Goal: Task Accomplishment & Management: Manage account settings

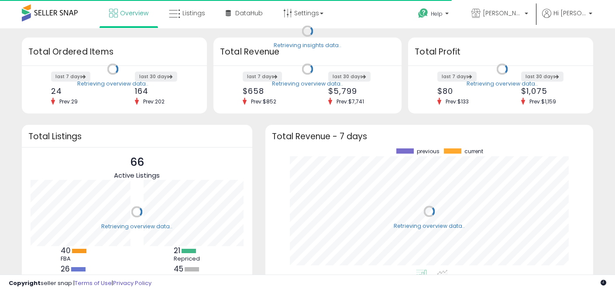
scroll to position [121, 310]
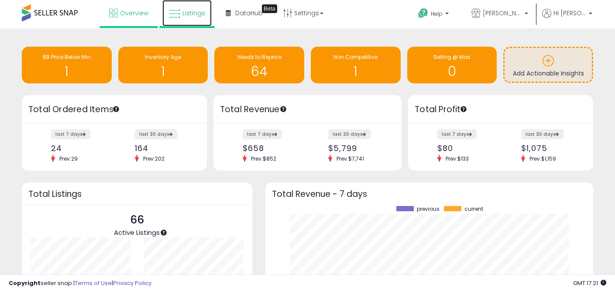
click at [193, 14] on span "Listings" at bounding box center [193, 13] width 23 height 9
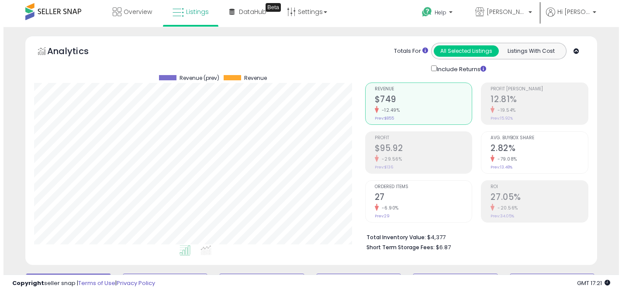
scroll to position [2, 0]
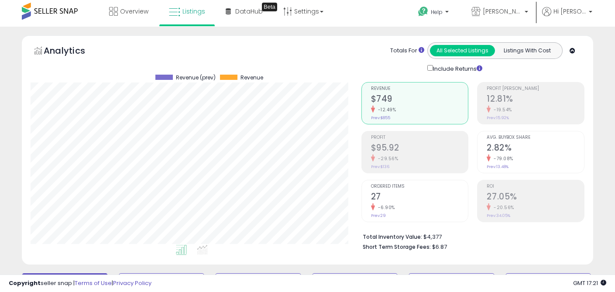
click at [524, 99] on h2 "12.81%" at bounding box center [535, 100] width 97 height 12
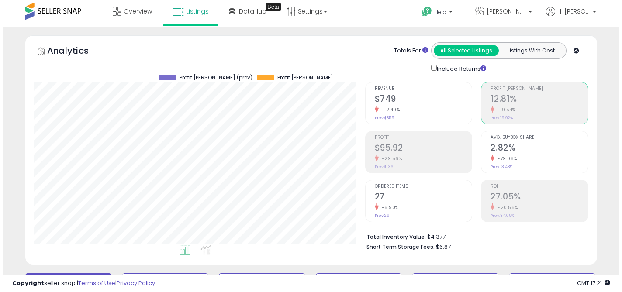
scroll to position [436289, 436137]
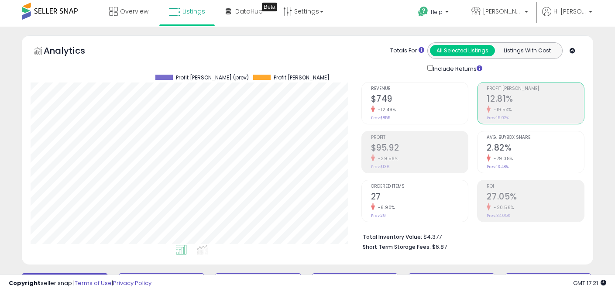
drag, startPoint x: 419, startPoint y: 109, endPoint x: 415, endPoint y: 120, distance: 12.4
click at [419, 109] on div "-12.49%" at bounding box center [419, 110] width 97 height 8
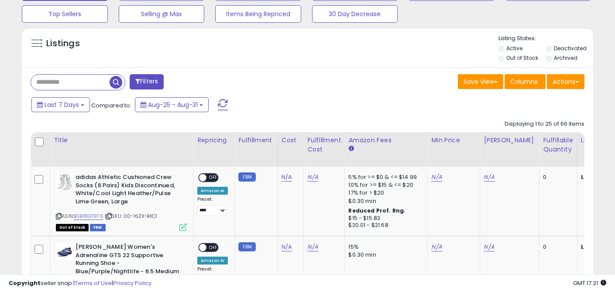
scroll to position [291, 0]
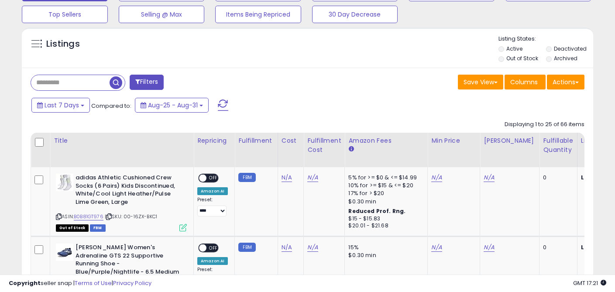
click at [504, 57] on li "Out of Stock" at bounding box center [521, 60] width 46 height 10
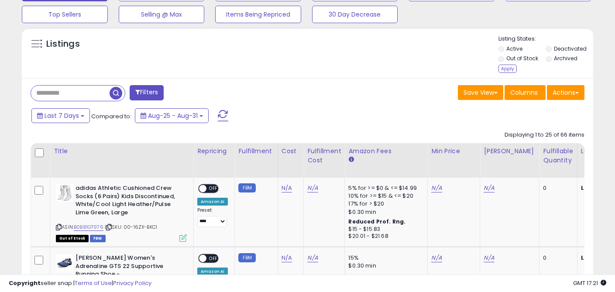
click at [506, 69] on div "Apply" at bounding box center [507, 69] width 18 height 8
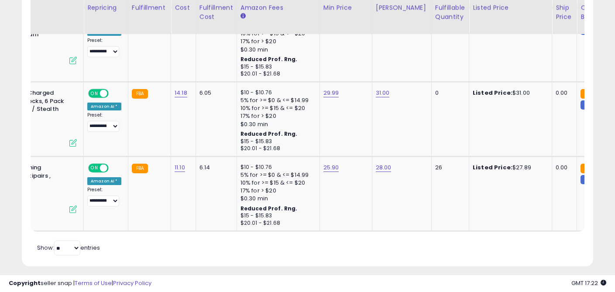
scroll to position [0, 0]
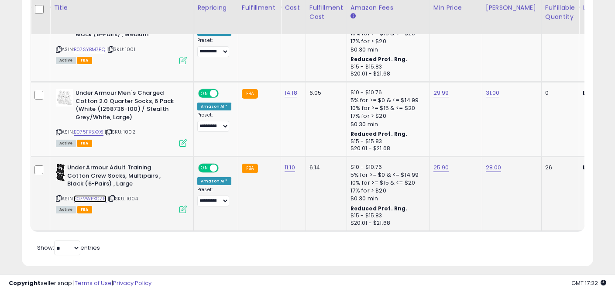
click at [89, 198] on link "B07VWPKCZH" at bounding box center [90, 198] width 33 height 7
click at [209, 201] on select "**********" at bounding box center [213, 201] width 32 height 11
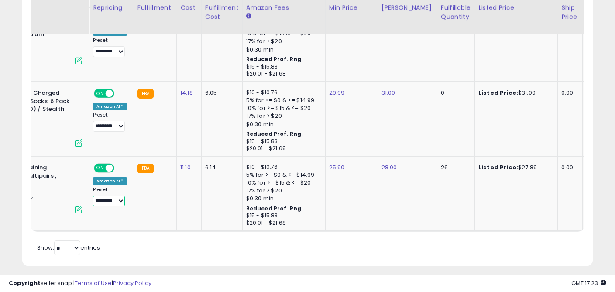
scroll to position [0, 106]
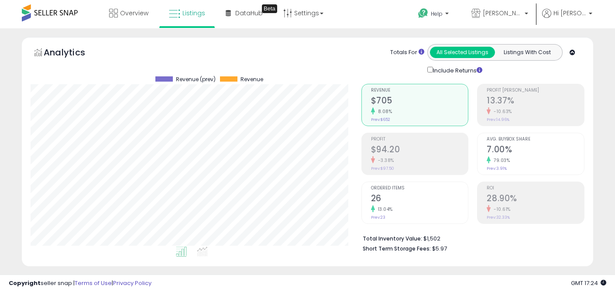
click at [37, 10] on span at bounding box center [50, 12] width 56 height 17
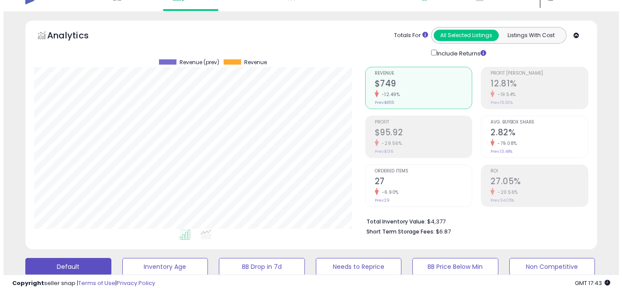
scroll to position [130, 0]
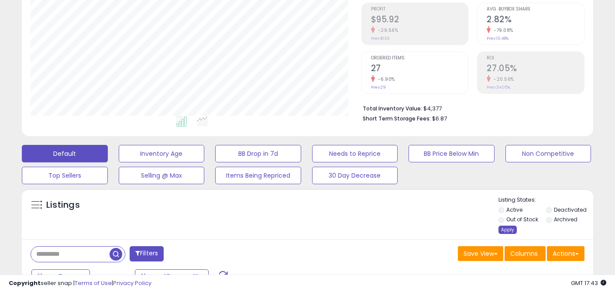
click at [504, 228] on div "Apply" at bounding box center [507, 230] width 18 height 8
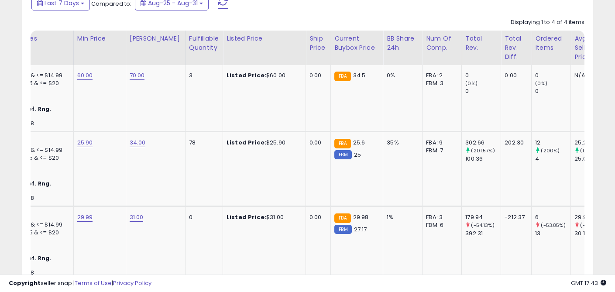
scroll to position [0, 0]
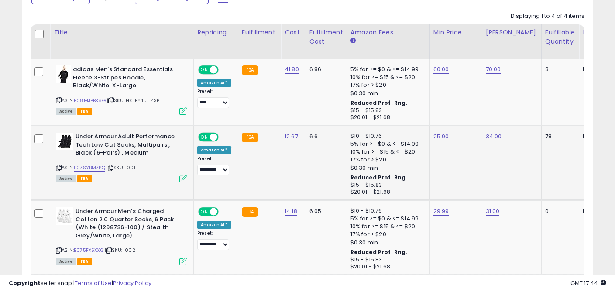
click at [182, 179] on icon at bounding box center [182, 178] width 7 height 7
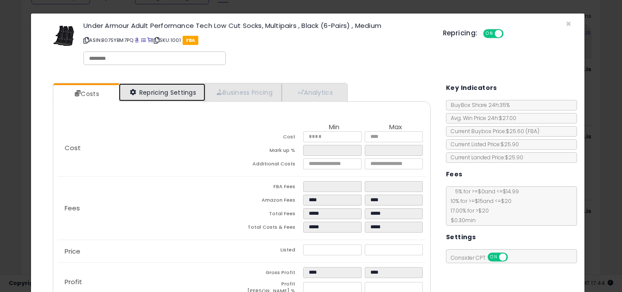
click at [159, 90] on link "Repricing Settings" at bounding box center [162, 92] width 86 height 18
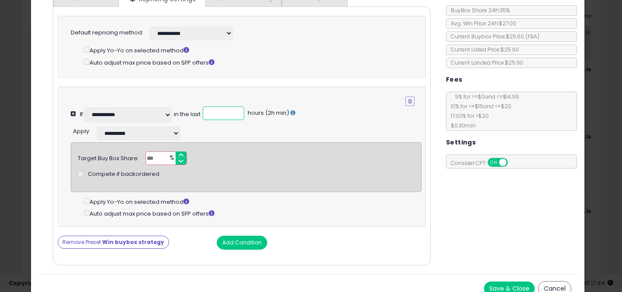
drag, startPoint x: 222, startPoint y: 114, endPoint x: 210, endPoint y: 112, distance: 12.5
click at [210, 112] on input "**" at bounding box center [223, 113] width 41 height 14
type input "*"
click at [163, 159] on div "** %" at bounding box center [166, 158] width 42 height 14
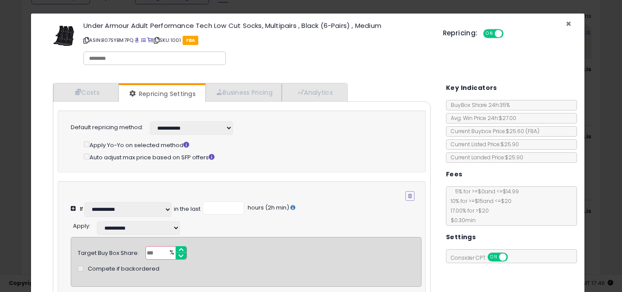
drag, startPoint x: 560, startPoint y: 25, endPoint x: 544, endPoint y: 28, distance: 16.1
click at [565, 25] on span "×" at bounding box center [568, 23] width 6 height 13
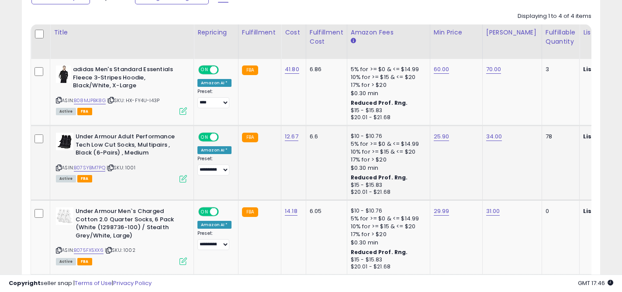
scroll to position [436289, 436137]
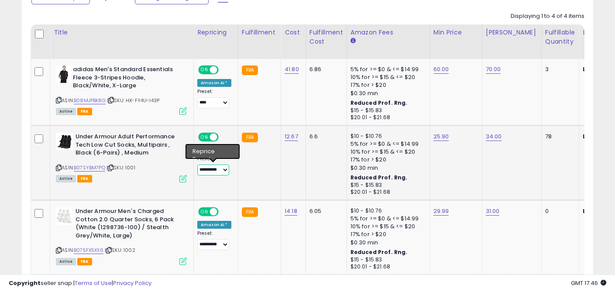
click at [213, 168] on select "**********" at bounding box center [213, 170] width 32 height 11
click at [181, 179] on icon at bounding box center [182, 178] width 7 height 7
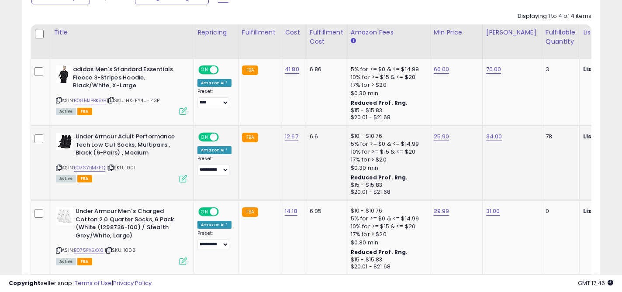
scroll to position [179, 334]
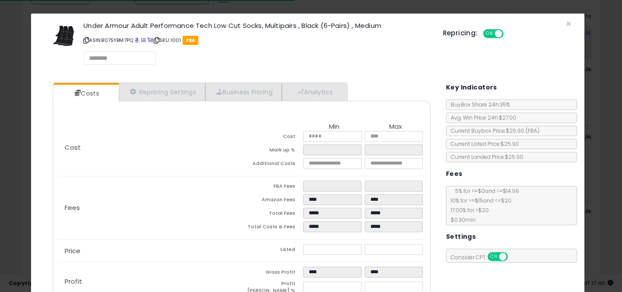
select select "*********"
select select "**********"
select select "******"
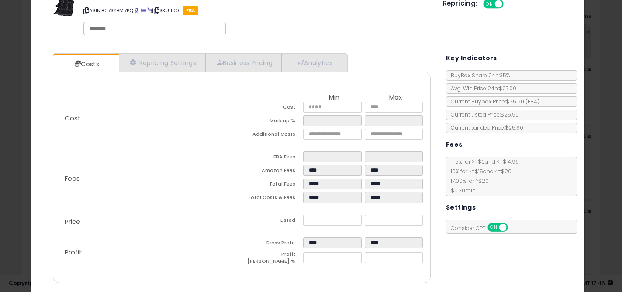
scroll to position [58, 0]
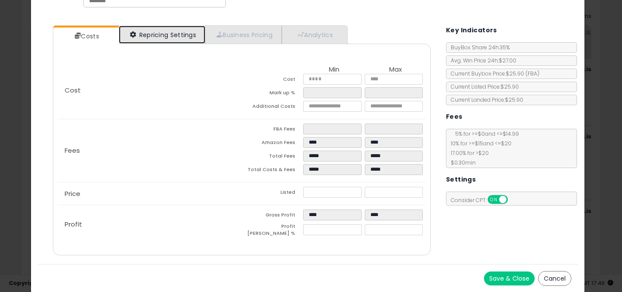
click at [156, 38] on link "Repricing Settings" at bounding box center [162, 35] width 86 height 18
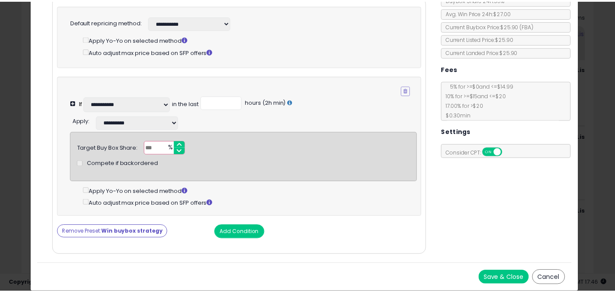
scroll to position [0, 0]
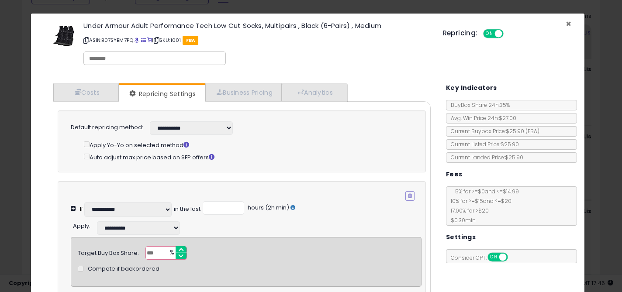
drag, startPoint x: 561, startPoint y: 24, endPoint x: 556, endPoint y: 28, distance: 6.8
click at [565, 24] on span "×" at bounding box center [568, 23] width 6 height 13
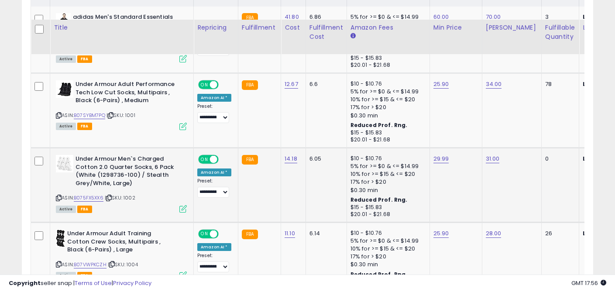
scroll to position [435, 0]
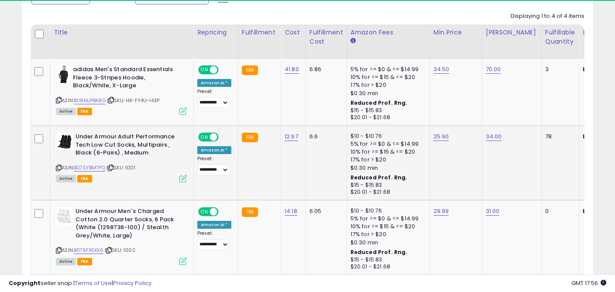
scroll to position [179, 330]
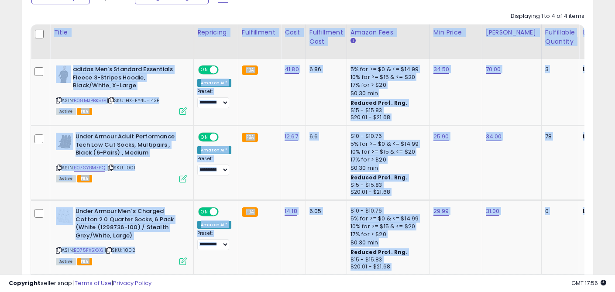
drag, startPoint x: 124, startPoint y: 274, endPoint x: 132, endPoint y: 274, distance: 8.3
click at [132, 275] on div "**********" at bounding box center [307, 23] width 615 height 788
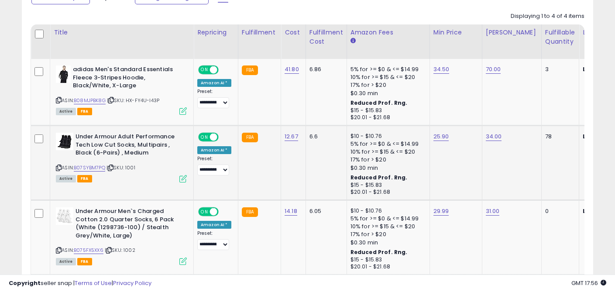
drag, startPoint x: 257, startPoint y: 181, endPoint x: 239, endPoint y: 199, distance: 25.9
click at [257, 181] on td "FBA" at bounding box center [259, 163] width 43 height 75
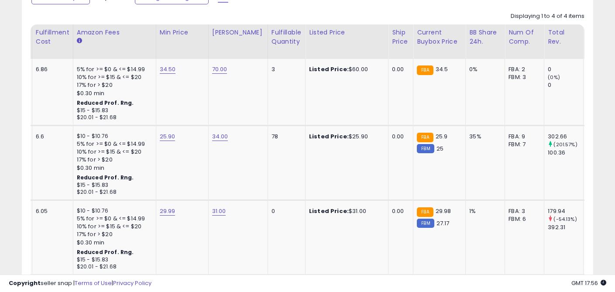
scroll to position [0, 273]
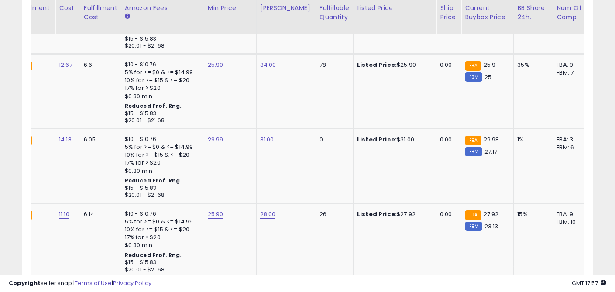
scroll to position [0, 144]
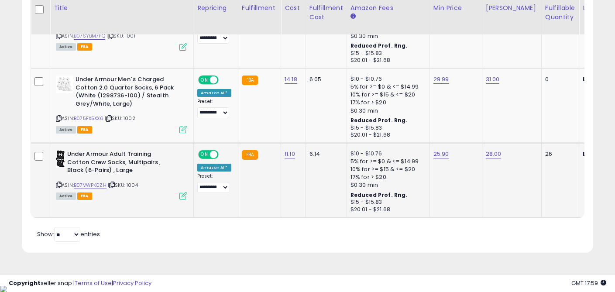
click at [184, 197] on icon at bounding box center [182, 195] width 7 height 7
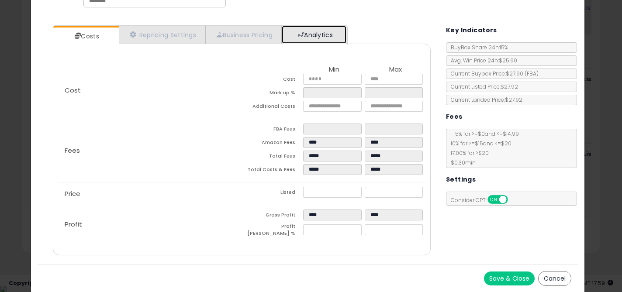
click at [306, 30] on link "Analytics" at bounding box center [314, 35] width 65 height 18
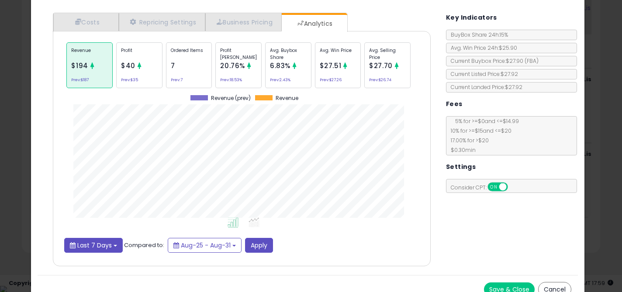
click at [93, 245] on span "Last 7 Days" at bounding box center [94, 245] width 34 height 9
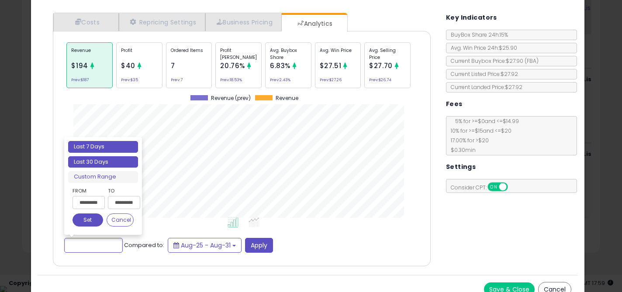
type input "**********"
click at [112, 161] on li "Last 30 Days" at bounding box center [103, 162] width 70 height 12
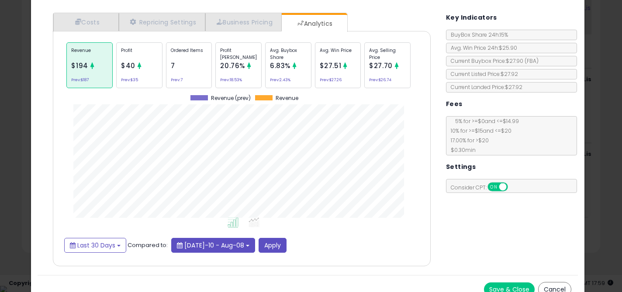
click at [221, 248] on button "Jul-10 - Aug-08" at bounding box center [213, 245] width 84 height 15
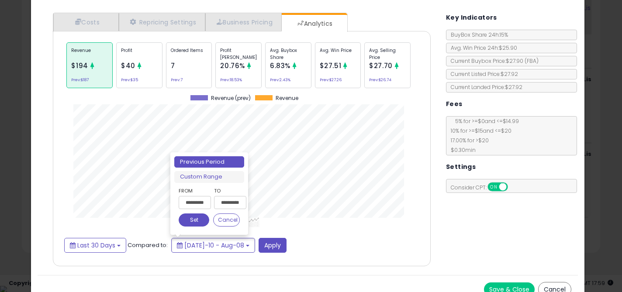
click at [342, 238] on div "Last 30 Days Compared to: Jul-10 - Aug-08 Apply" at bounding box center [241, 245] width 355 height 15
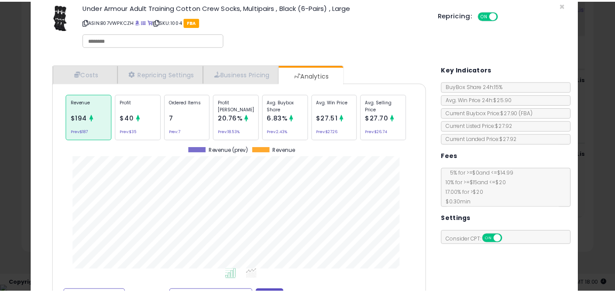
scroll to position [0, 0]
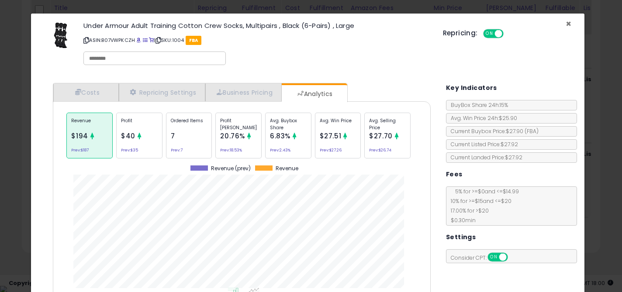
click at [565, 24] on span "×" at bounding box center [568, 23] width 6 height 13
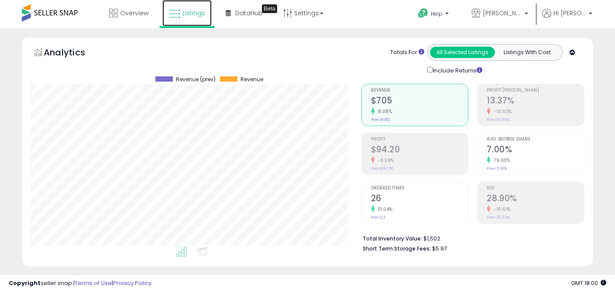
click at [184, 16] on span "Listings" at bounding box center [193, 13] width 23 height 9
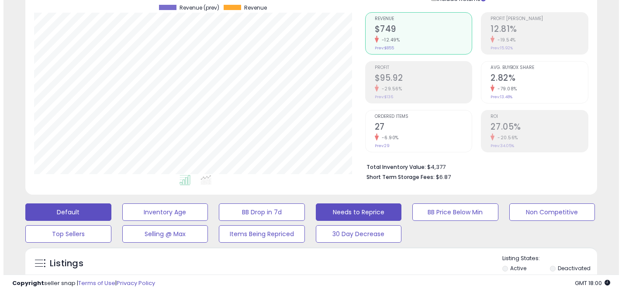
scroll to position [105, 0]
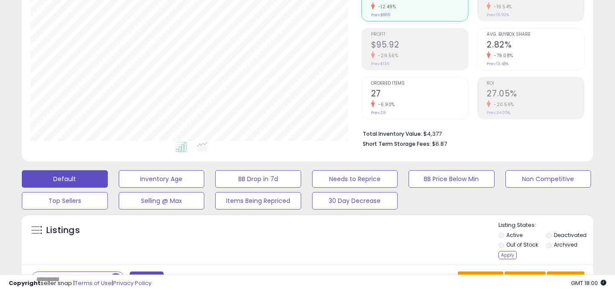
click at [507, 257] on div "Apply" at bounding box center [507, 255] width 18 height 8
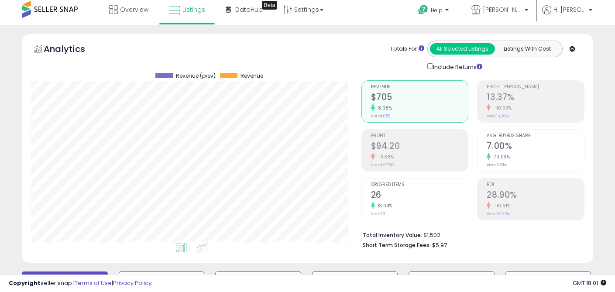
scroll to position [0, 0]
